Goal: Task Accomplishment & Management: Use online tool/utility

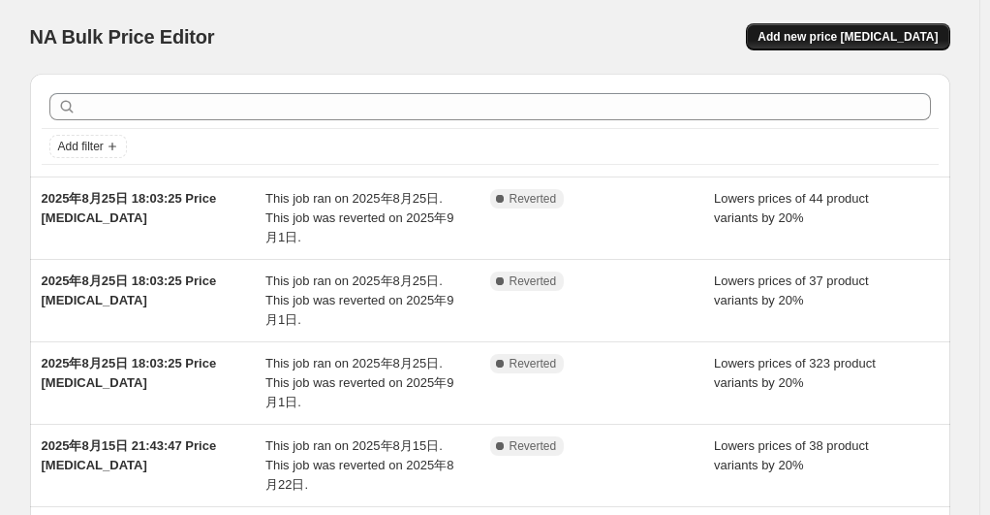
click at [857, 40] on span "Add new price [MEDICAL_DATA]" at bounding box center [848, 37] width 180 height 16
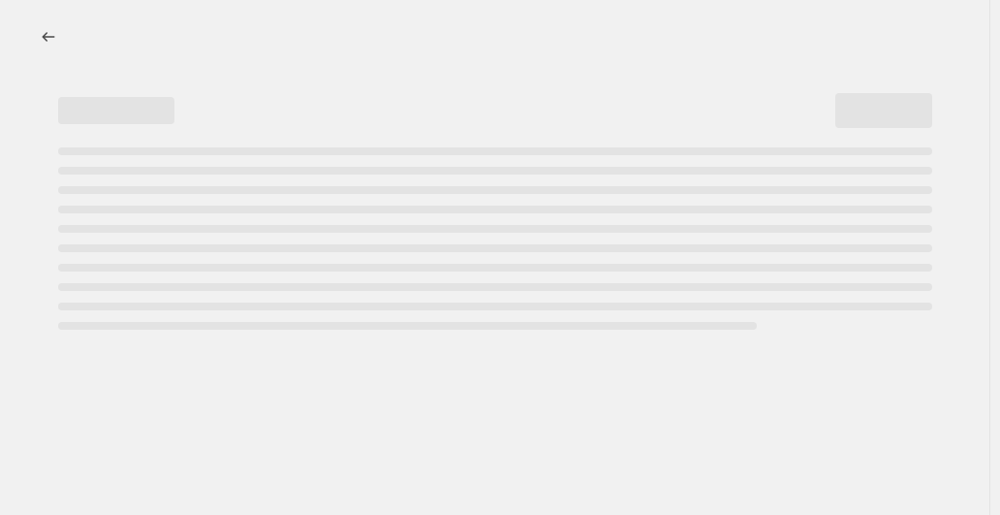
select select "percentage"
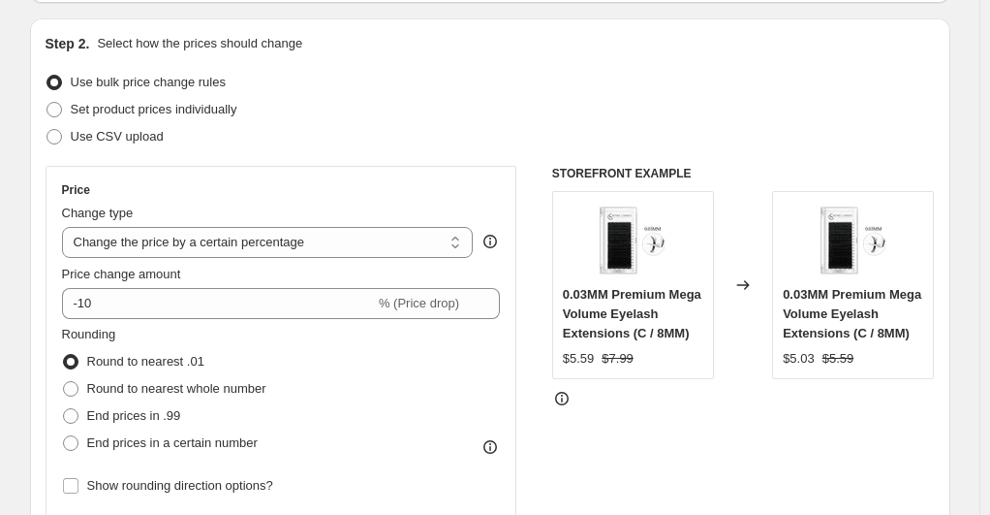
scroll to position [291, 0]
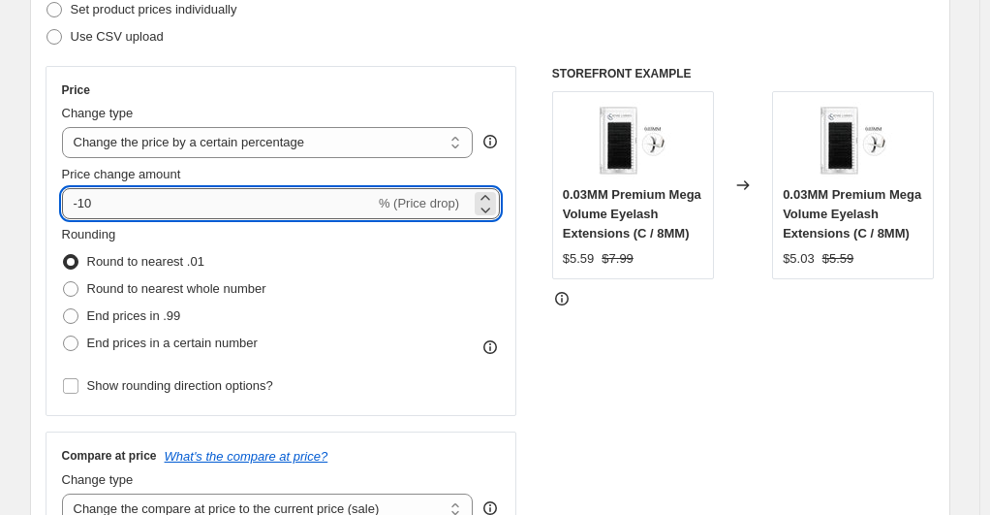
click at [182, 208] on input "-10" at bounding box center [218, 203] width 313 height 31
type input "-1"
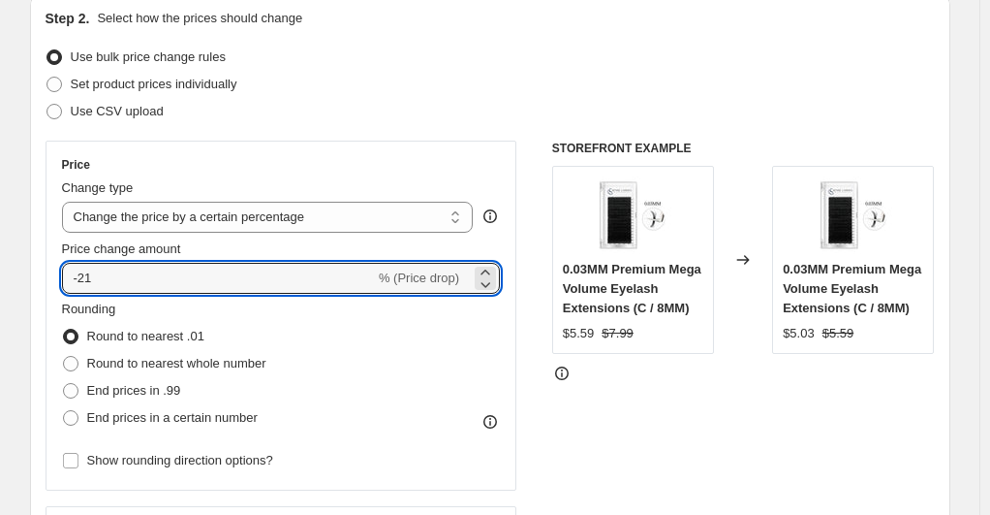
scroll to position [194, 0]
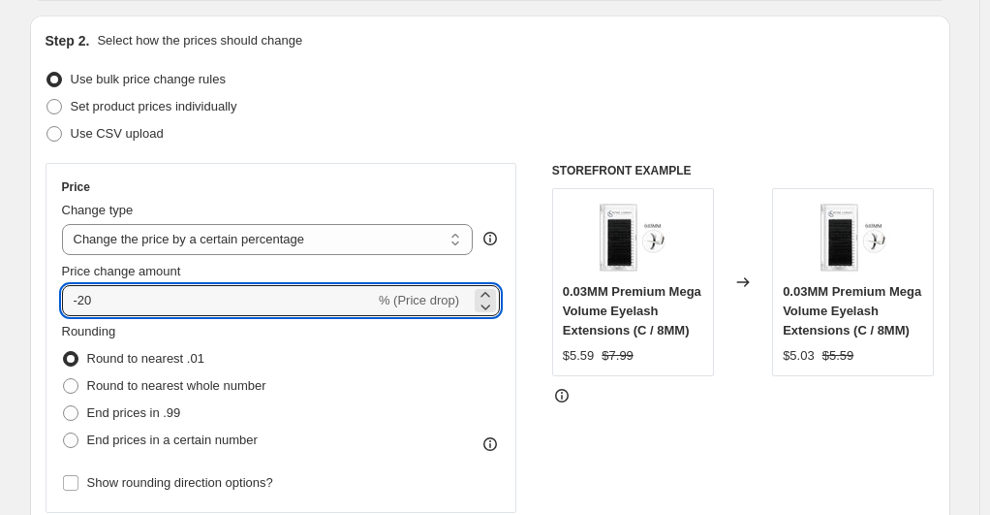
type input "-20"
click at [658, 429] on div "STOREFRONT EXAMPLE 0.03MM Premium Mega Volume Eyelash Extensions (C / 8MM) $5.5…" at bounding box center [743, 400] width 383 height 475
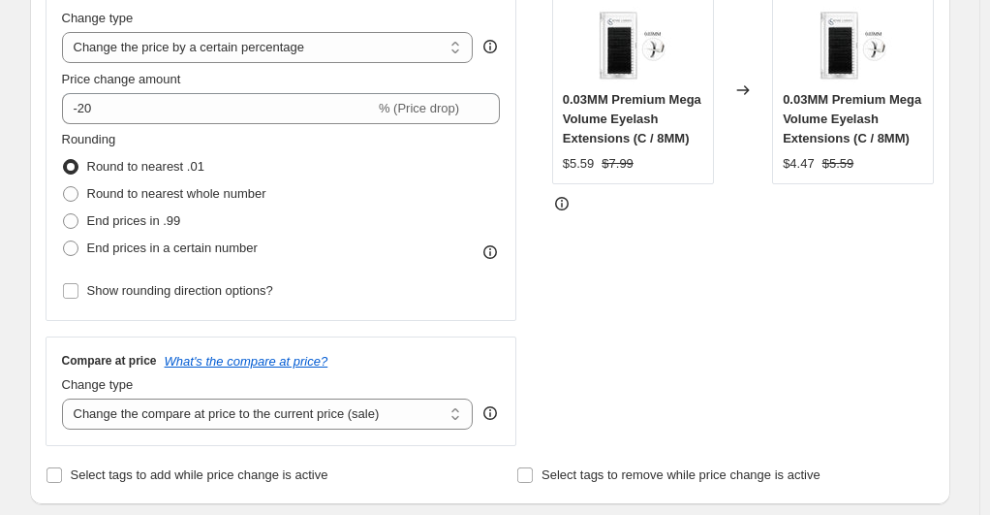
scroll to position [388, 0]
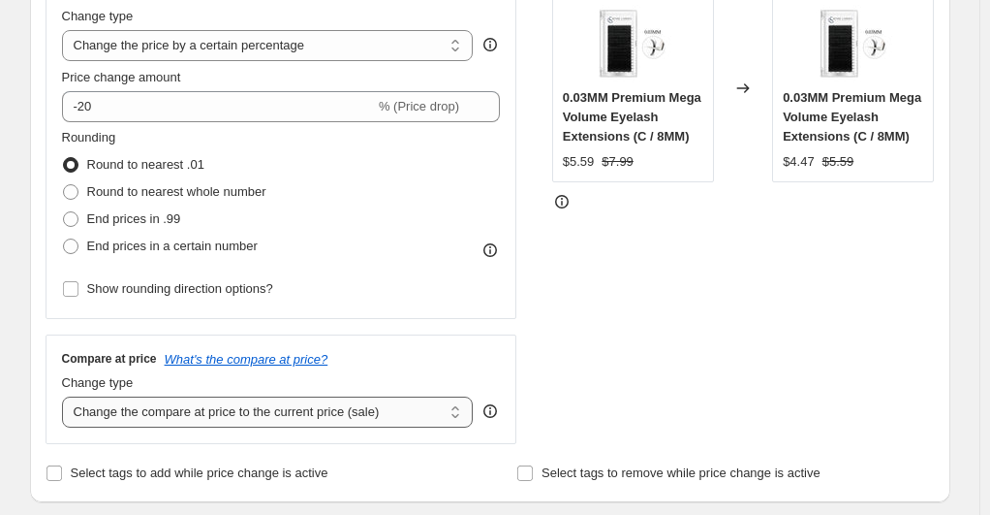
click at [396, 412] on select "Change the compare at price to the current price (sale) Change the compare at p…" at bounding box center [268, 411] width 412 height 31
select select "no_change"
click at [66, 397] on select "Change the compare at price to the current price (sale) Change the compare at p…" at bounding box center [268, 411] width 412 height 31
click at [588, 340] on div "STOREFRONT EXAMPLE 0.03MM Premium Mega Volume Eyelash Extensions (C / 8MM) $5.5…" at bounding box center [743, 206] width 383 height 475
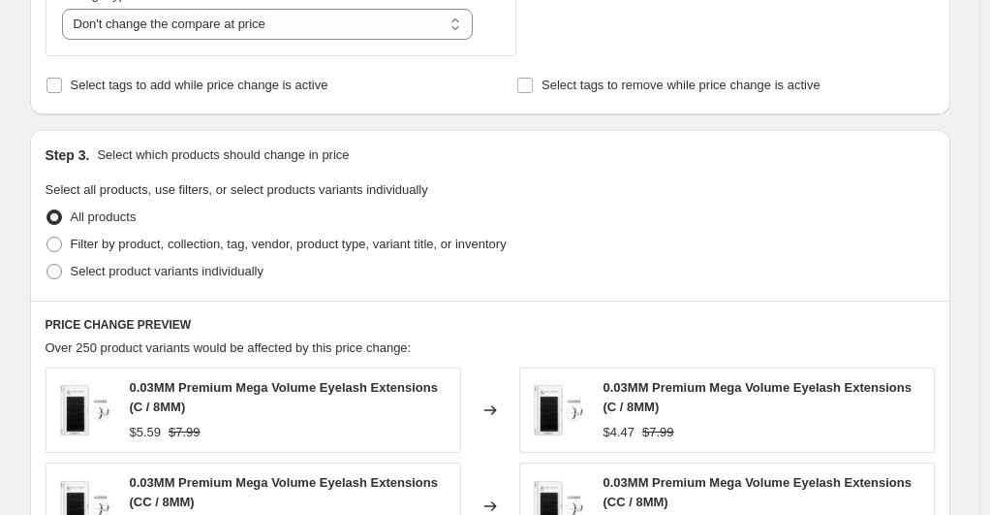
scroll to position [872, 0]
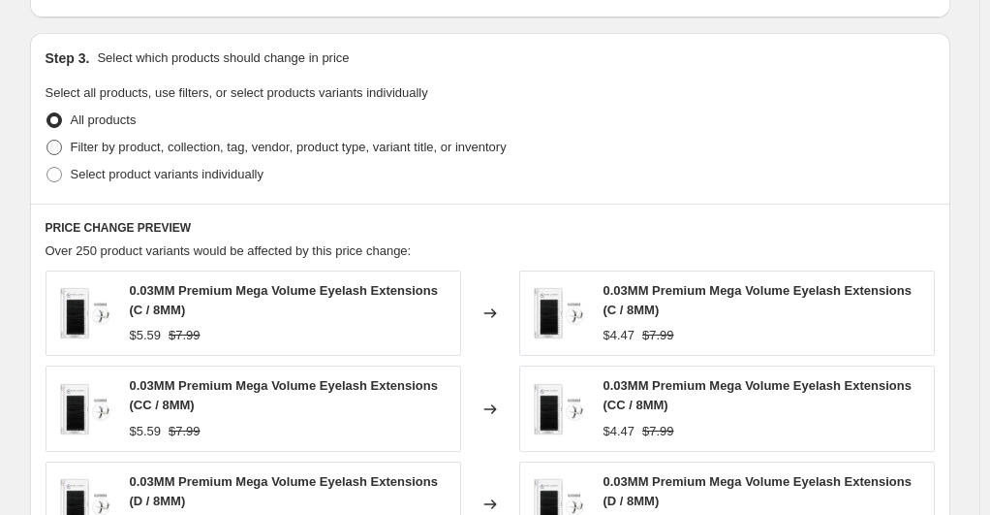
click at [53, 150] on span at bounding box center [55, 148] width 16 height 16
click at [47, 141] on input "Filter by product, collection, tag, vendor, product type, variant title, or inv…" at bounding box center [47, 140] width 1 height 1
radio input "true"
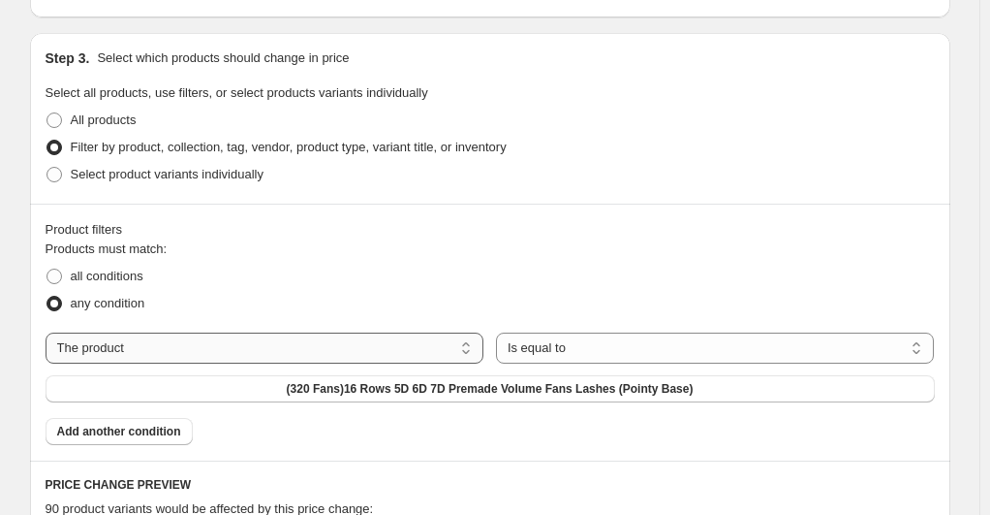
click at [249, 357] on select "The product The product's collection The product's tag The product's vendor The…" at bounding box center [265, 347] width 439 height 31
select select "collection"
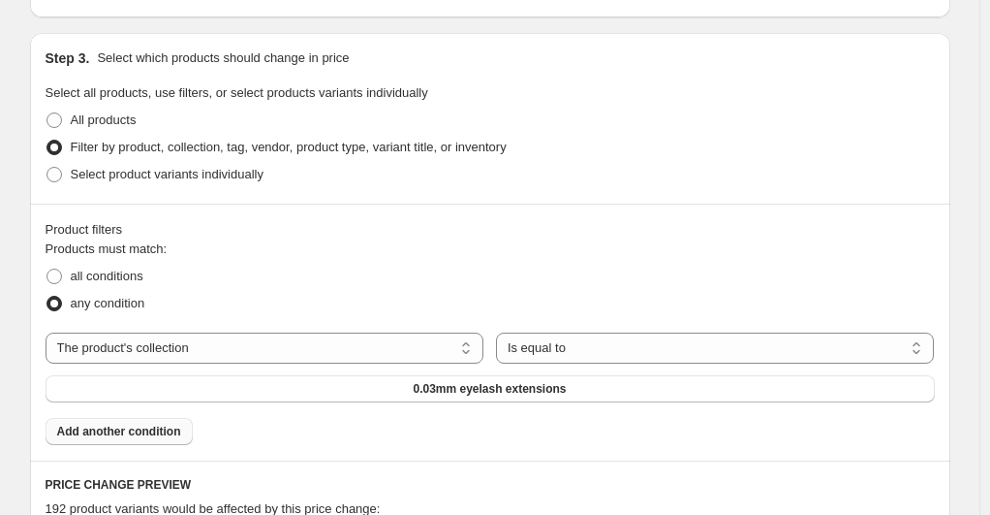
click at [166, 423] on span "Add another condition" at bounding box center [119, 431] width 124 height 16
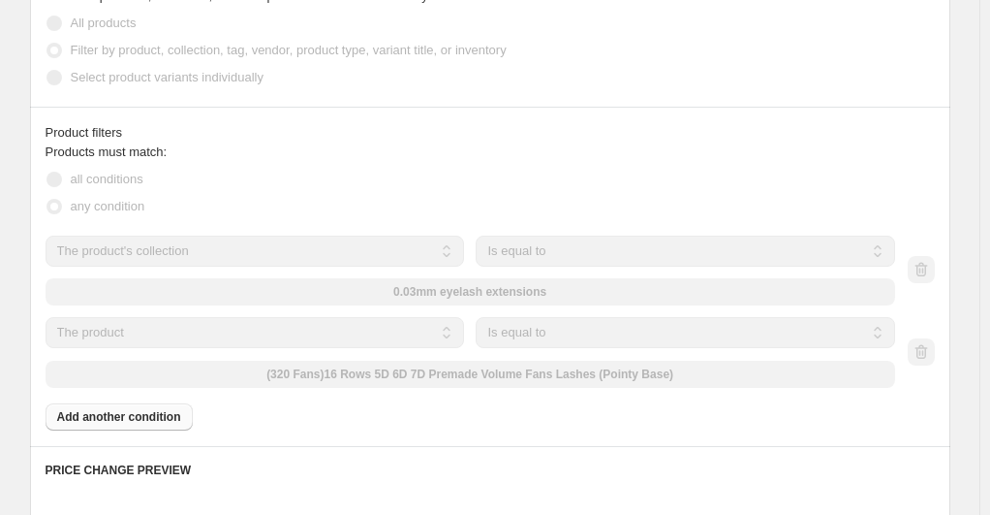
scroll to position [1066, 0]
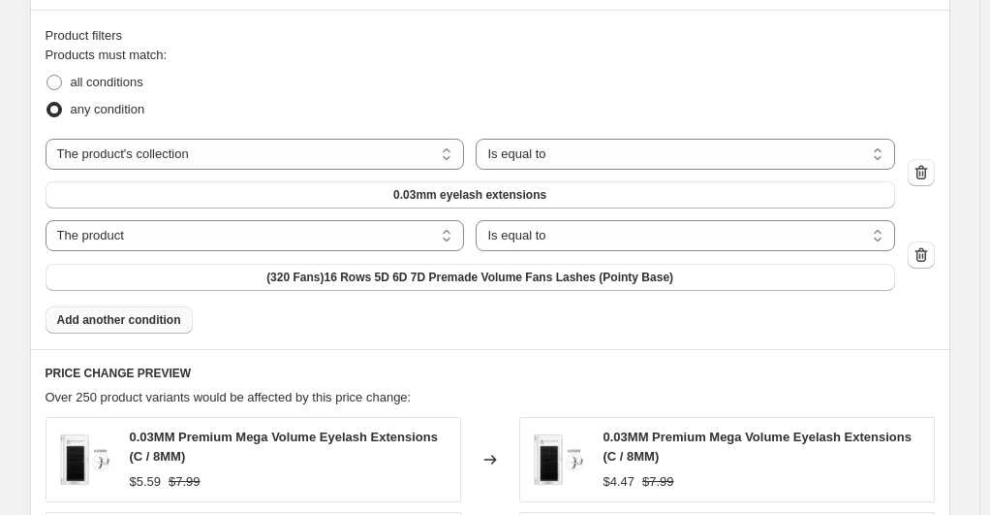
click at [143, 312] on span "Add another condition" at bounding box center [119, 320] width 124 height 16
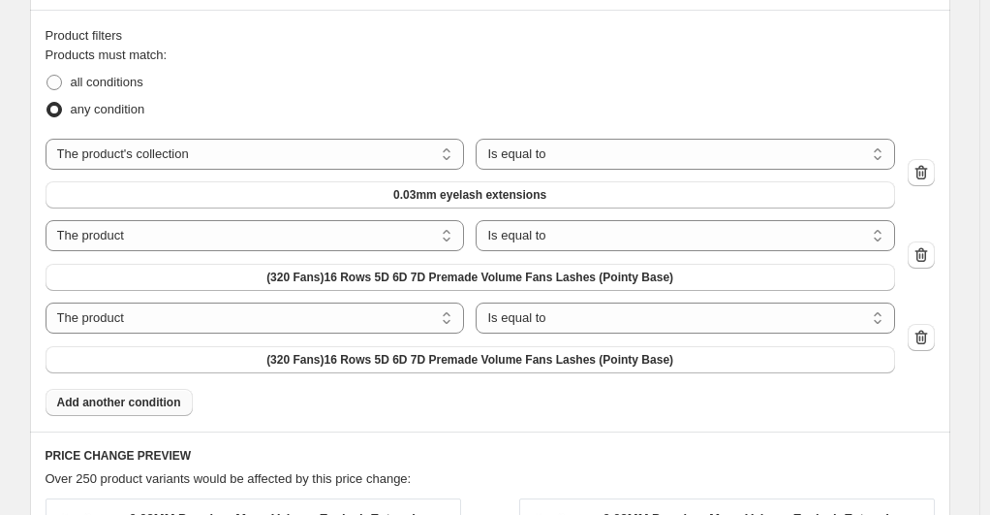
click at [165, 394] on span "Add another condition" at bounding box center [119, 402] width 124 height 16
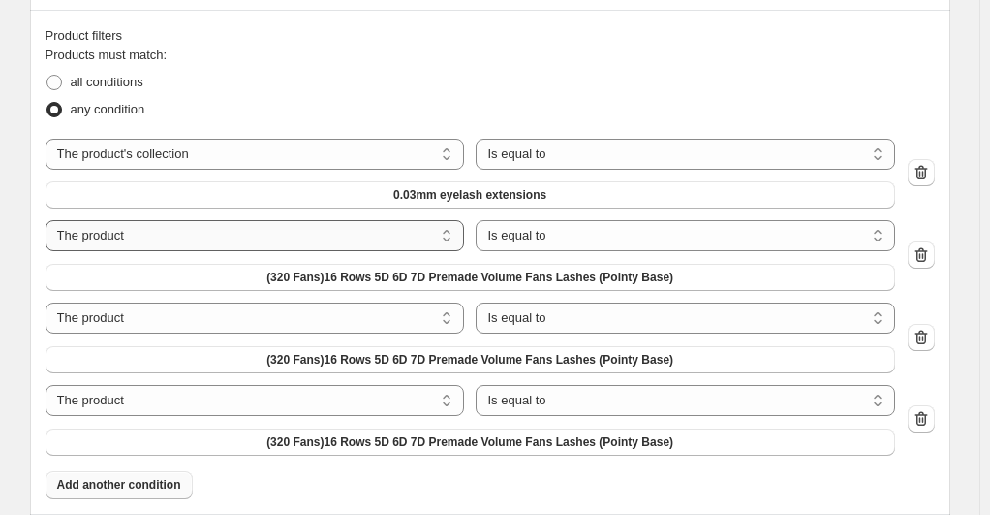
click at [237, 220] on select "The product The product's collection The product's tag The product's vendor The…" at bounding box center [255, 235] width 419 height 31
select select "collection"
click at [240, 302] on select "The product The product's collection The product's tag The product's vendor The…" at bounding box center [255, 317] width 419 height 31
select select "collection"
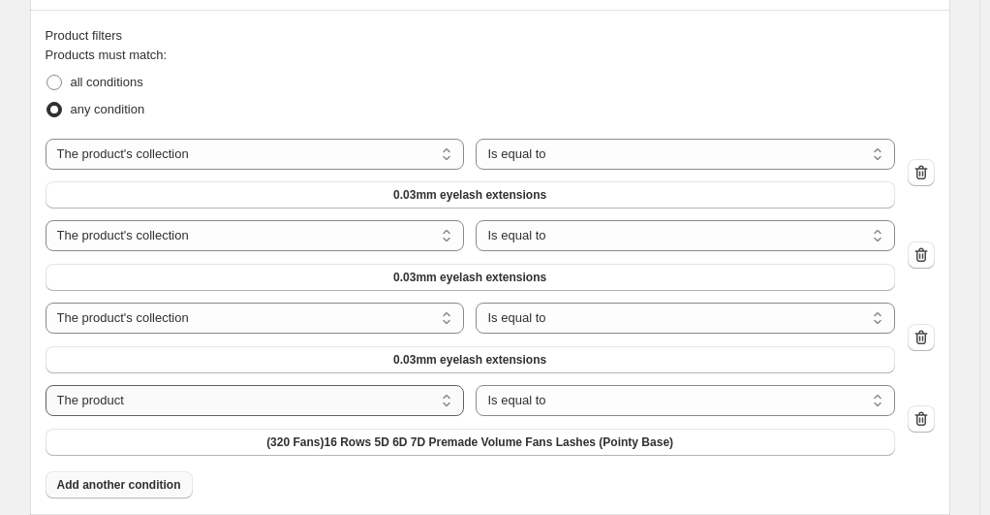
click at [251, 385] on select "The product The product's collection The product's tag The product's vendor The…" at bounding box center [255, 400] width 419 height 31
select select "collection"
click at [547, 187] on span "0.03mm eyelash extensions" at bounding box center [469, 195] width 153 height 16
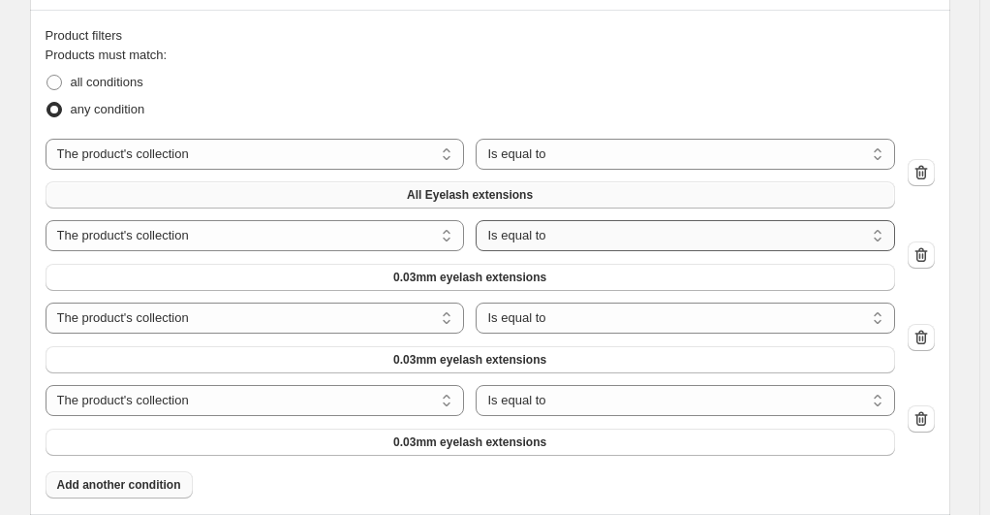
click at [491, 220] on select "Is equal to Is not equal to" at bounding box center [685, 235] width 419 height 31
select select "not_equal"
click at [677, 264] on button "0.03mm eyelash extensions" at bounding box center [471, 277] width 850 height 27
click at [925, 328] on icon "button" at bounding box center [921, 337] width 19 height 19
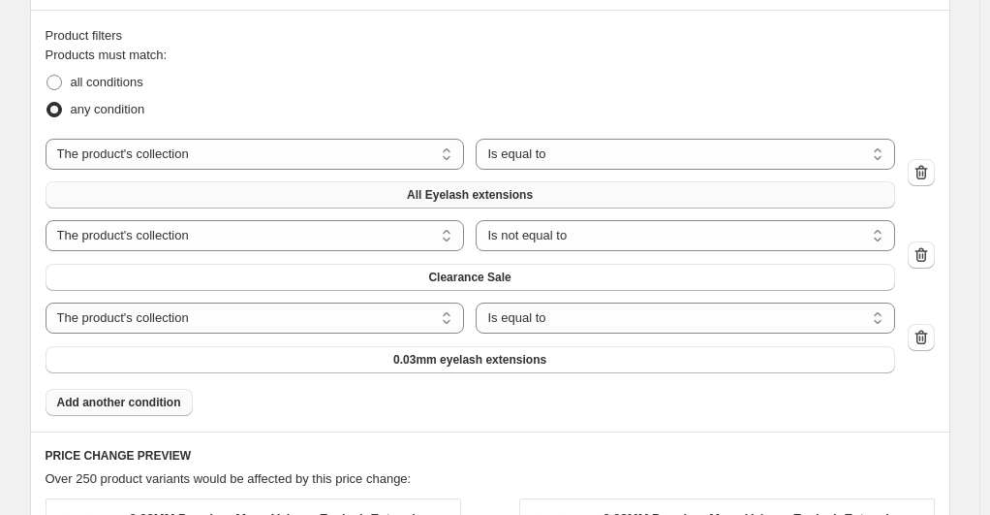
click at [926, 328] on icon "button" at bounding box center [921, 337] width 19 height 19
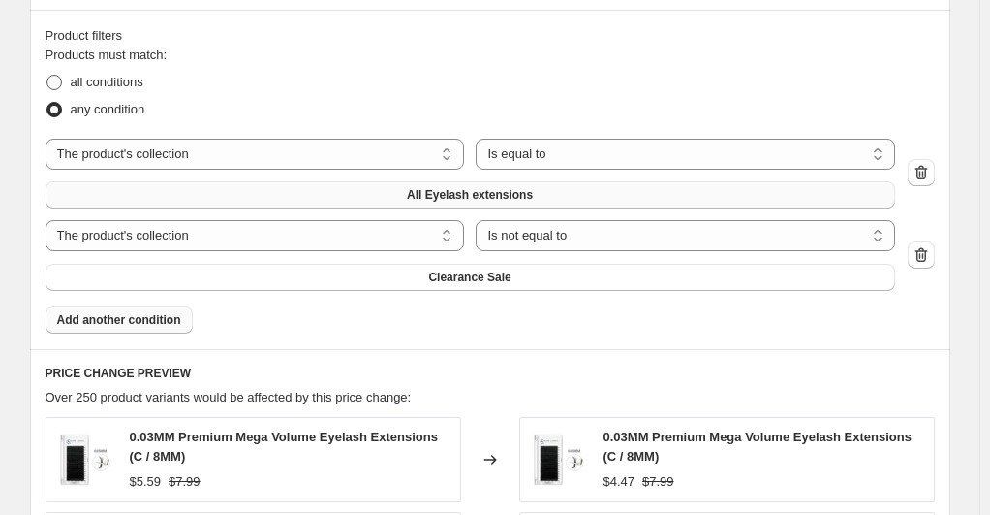
click at [60, 86] on span at bounding box center [55, 83] width 16 height 16
click at [47, 76] on input "all conditions" at bounding box center [47, 75] width 1 height 1
radio input "true"
click at [140, 312] on span "Add another condition" at bounding box center [119, 320] width 124 height 16
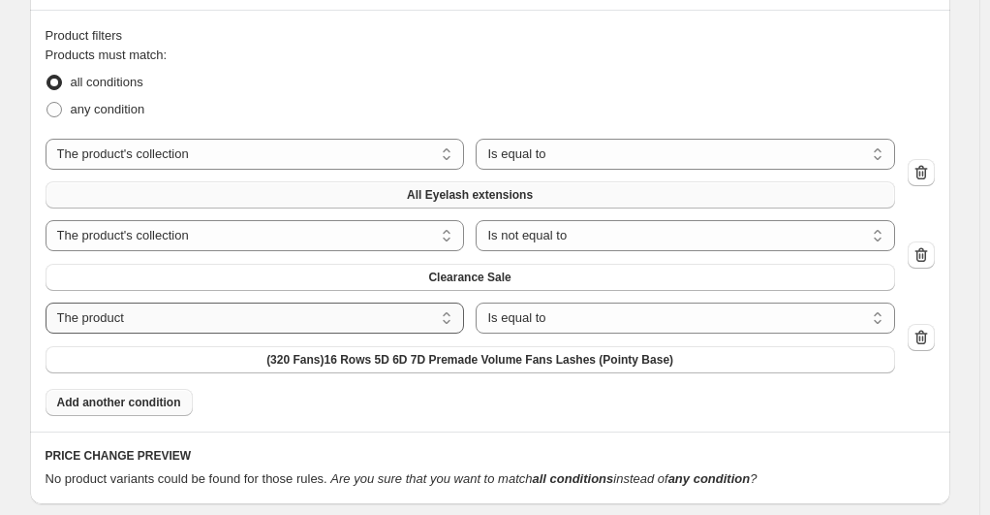
click at [253, 302] on select "The product The product's collection The product's tag The product's vendor The…" at bounding box center [255, 317] width 419 height 31
select select "collection"
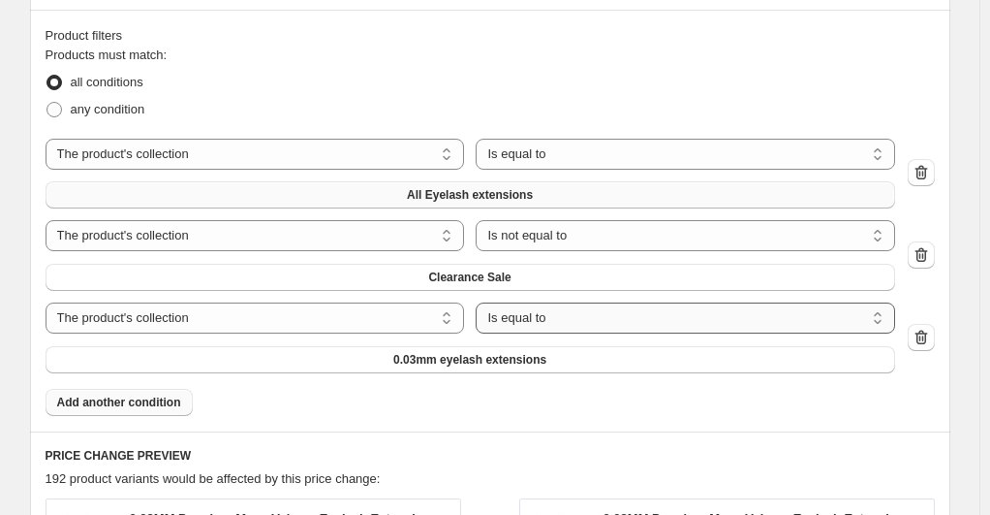
click at [476, 302] on select "Is equal to Is not equal to" at bounding box center [685, 317] width 419 height 31
select select "not_equal"
click at [547, 352] on span "0.03mm eyelash extensions" at bounding box center [469, 360] width 153 height 16
click at [170, 394] on span "Add another condition" at bounding box center [119, 402] width 124 height 16
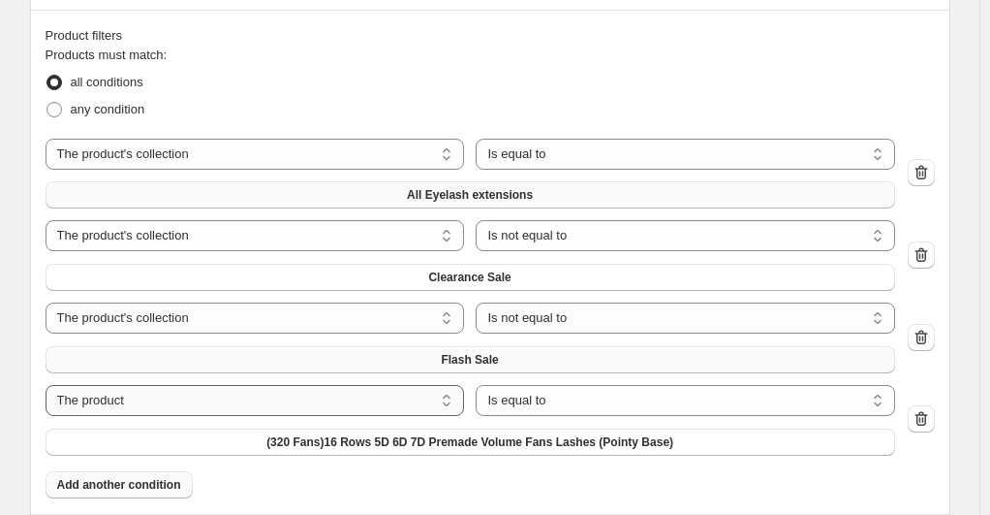
click at [211, 385] on select "The product The product's collection The product's tag The product's vendor The…" at bounding box center [255, 400] width 419 height 31
select select "collection"
click at [498, 385] on select "Is equal to Is not equal to" at bounding box center [685, 400] width 419 height 31
select select "not_equal"
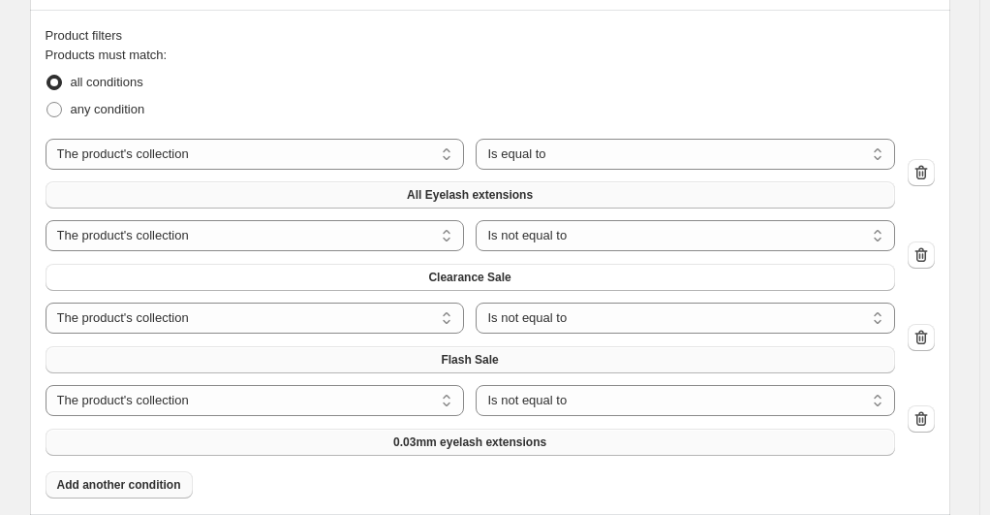
click at [547, 434] on span "0.03mm eyelash extensions" at bounding box center [469, 442] width 153 height 16
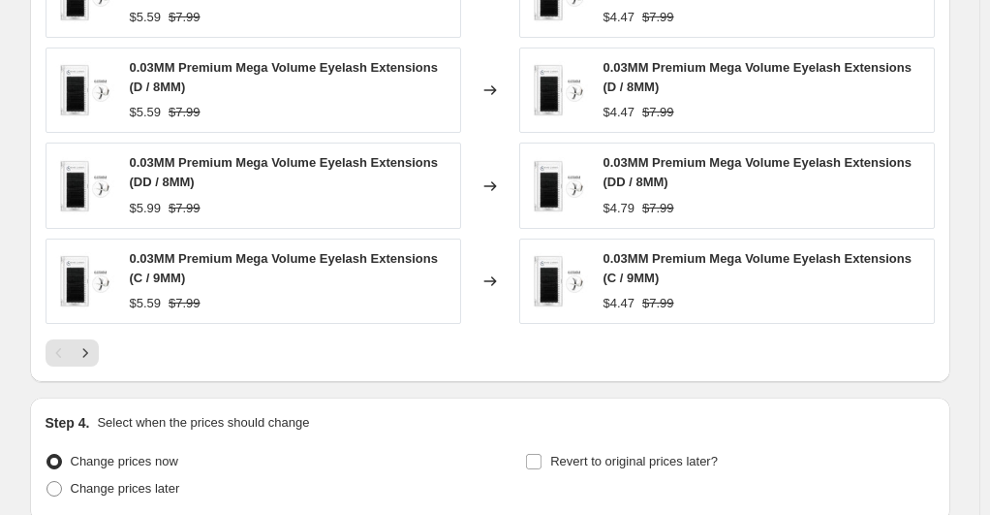
scroll to position [1801, 0]
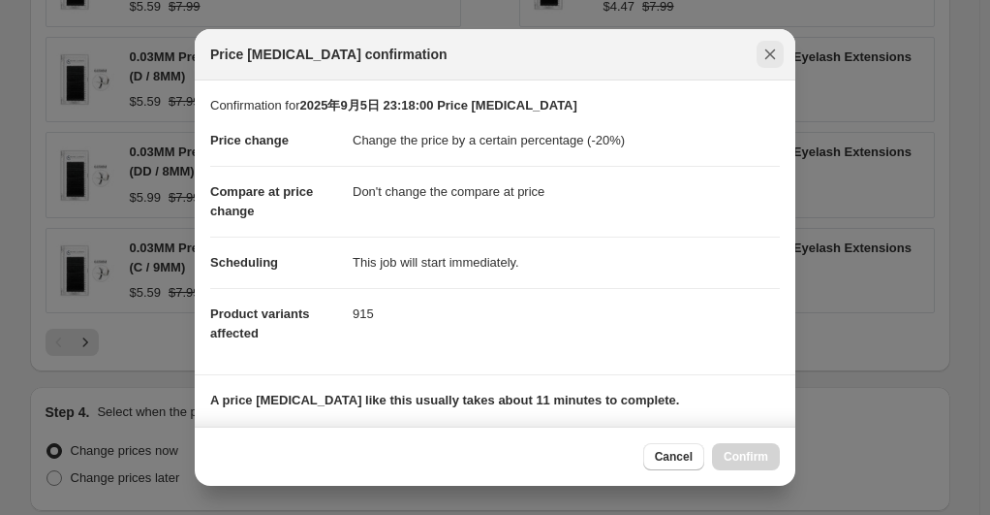
click at [766, 55] on icon "Close" at bounding box center [770, 54] width 19 height 19
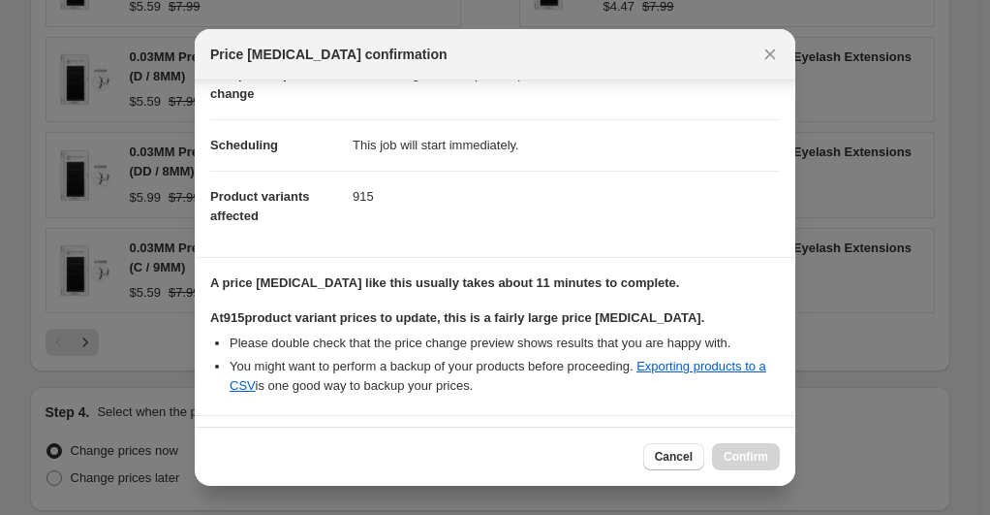
scroll to position [289, 0]
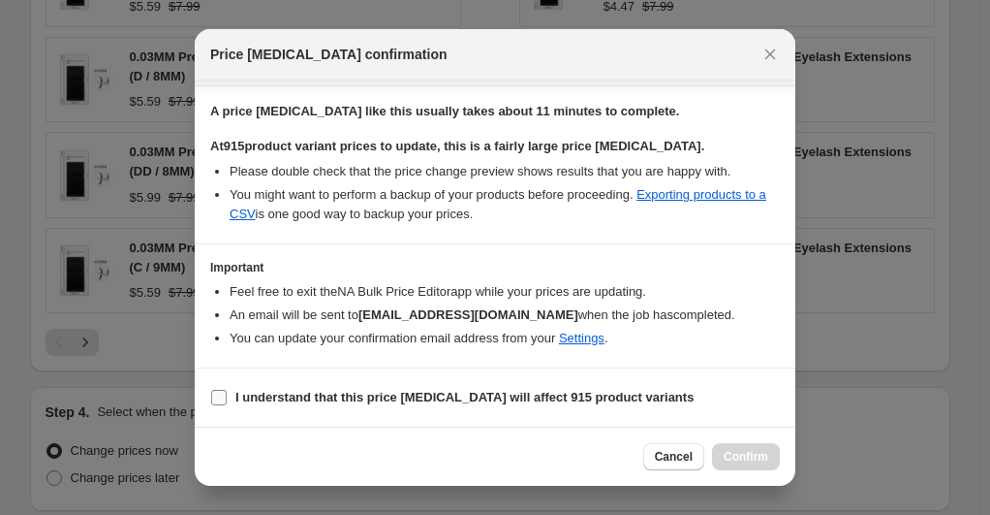
click at [226, 401] on input "I understand that this price [MEDICAL_DATA] will affect 915 product variants" at bounding box center [219, 398] width 16 height 16
checkbox input "true"
click at [747, 458] on span "Confirm" at bounding box center [746, 457] width 45 height 16
